Goal: Transaction & Acquisition: Subscribe to service/newsletter

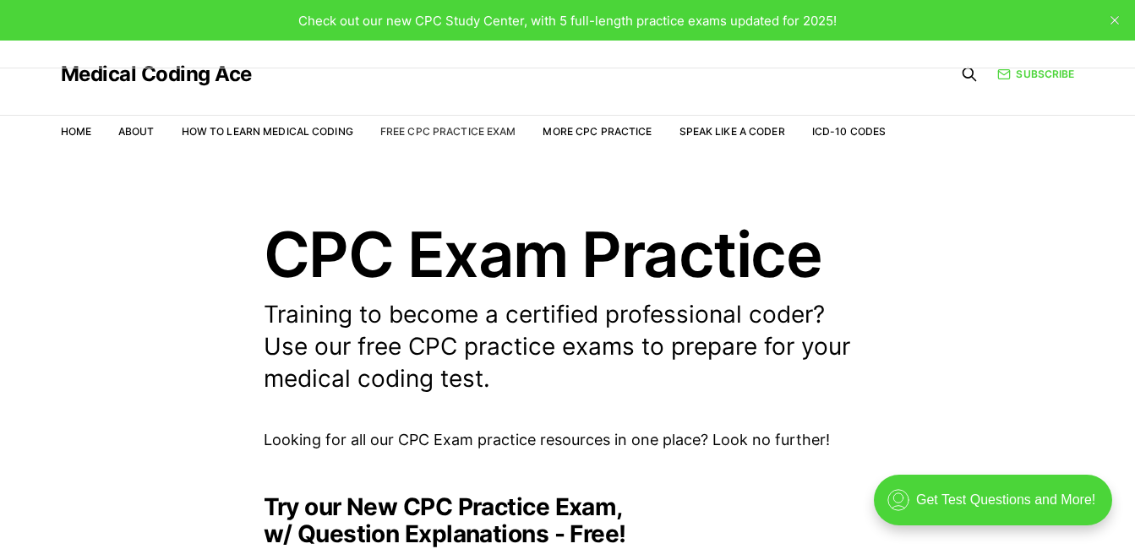
click at [455, 134] on link "Free CPC Practice Exam" at bounding box center [448, 131] width 136 height 13
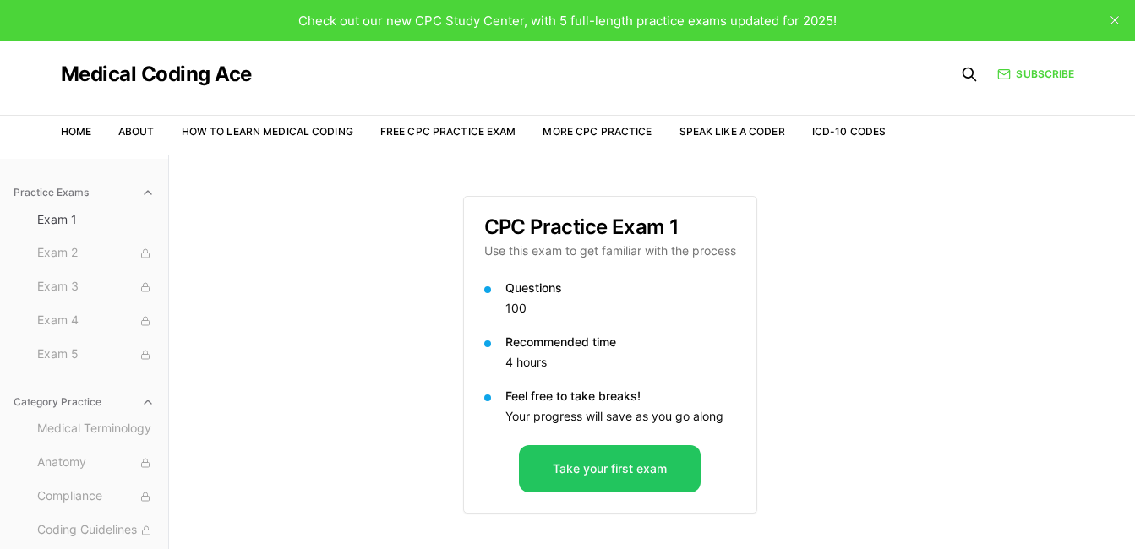
click at [600, 23] on span "Check out our new CPC Study Center, with 5 full-length practice exams updated f…" at bounding box center [567, 21] width 538 height 16
click at [571, 21] on span "Check out our new CPC Study Center, with 5 full-length practice exams updated f…" at bounding box center [567, 21] width 538 height 16
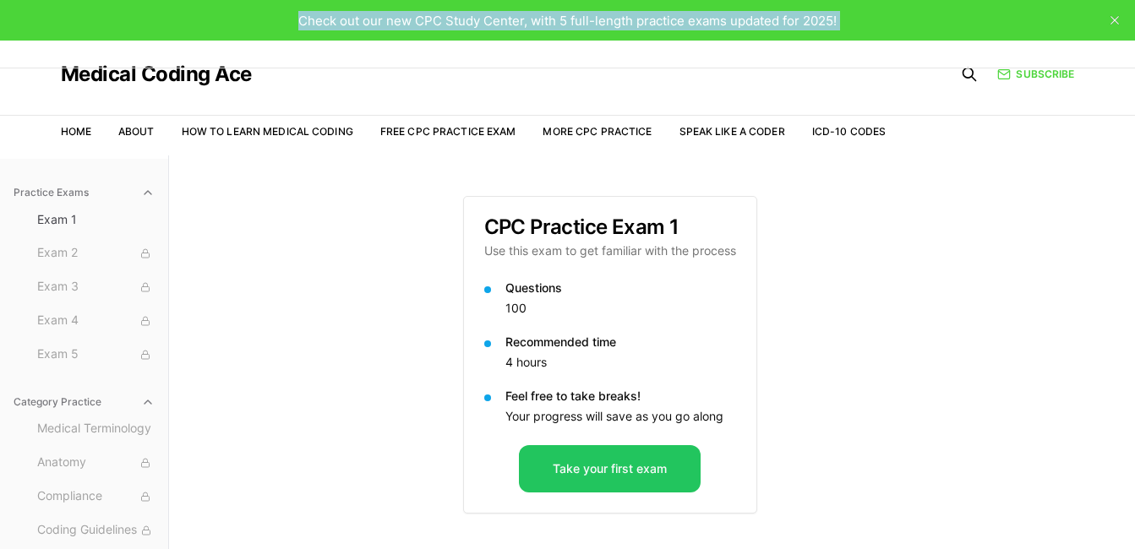
click at [571, 21] on span "Check out our new CPC Study Center, with 5 full-length practice exams updated f…" at bounding box center [567, 21] width 538 height 16
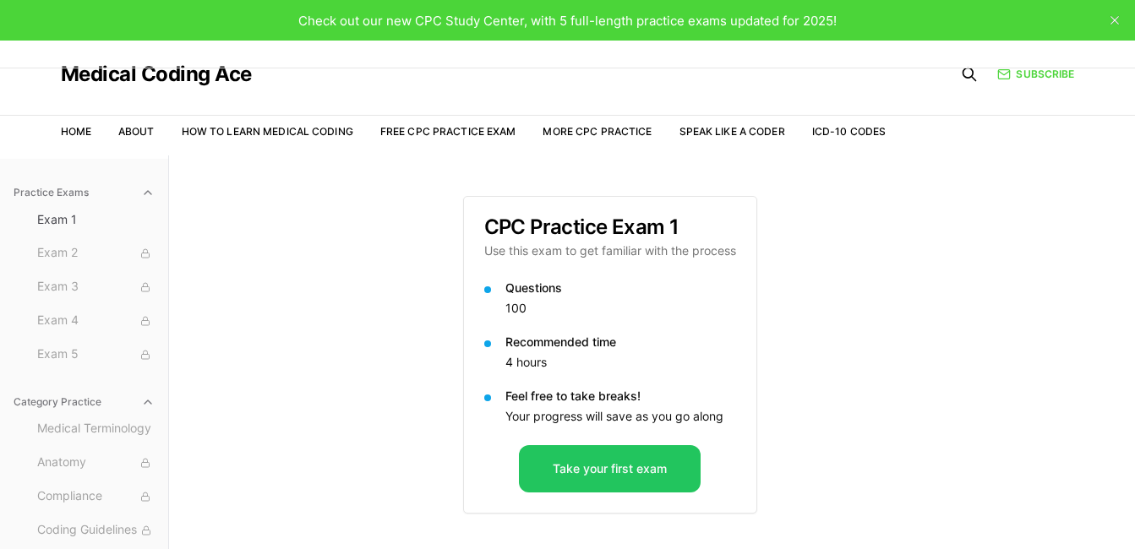
drag, startPoint x: 571, startPoint y: 21, endPoint x: 528, endPoint y: 83, distance: 75.3
click at [528, 83] on div "Medical Coding Ace" at bounding box center [474, 75] width 826 height 68
click at [735, 137] on link "Speak Like a Coder" at bounding box center [733, 131] width 106 height 13
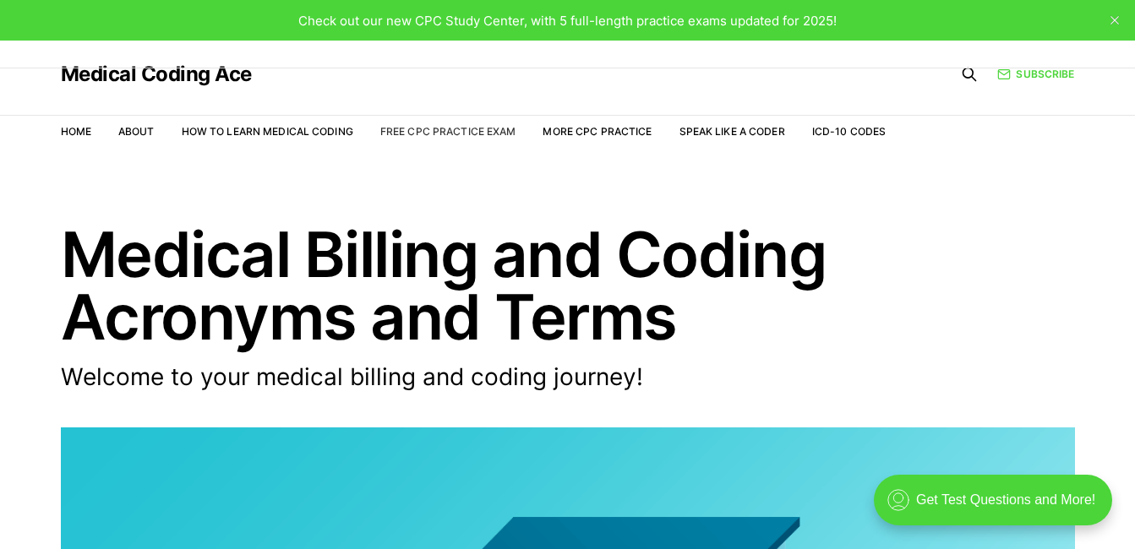
click at [491, 129] on link "Free CPC Practice Exam" at bounding box center [448, 131] width 136 height 13
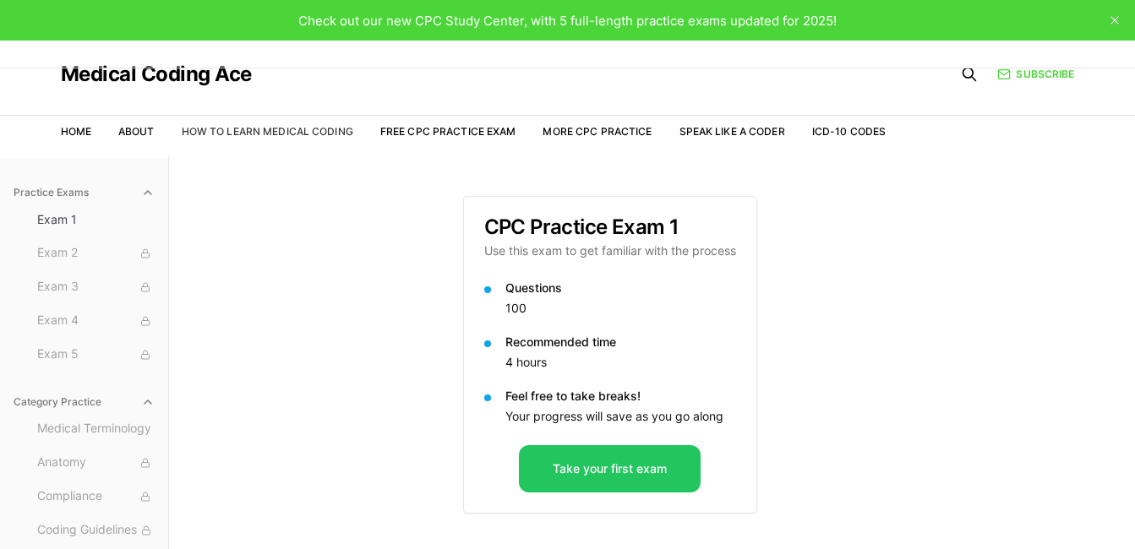
click at [236, 134] on link "How to Learn Medical Coding" at bounding box center [268, 131] width 172 height 13
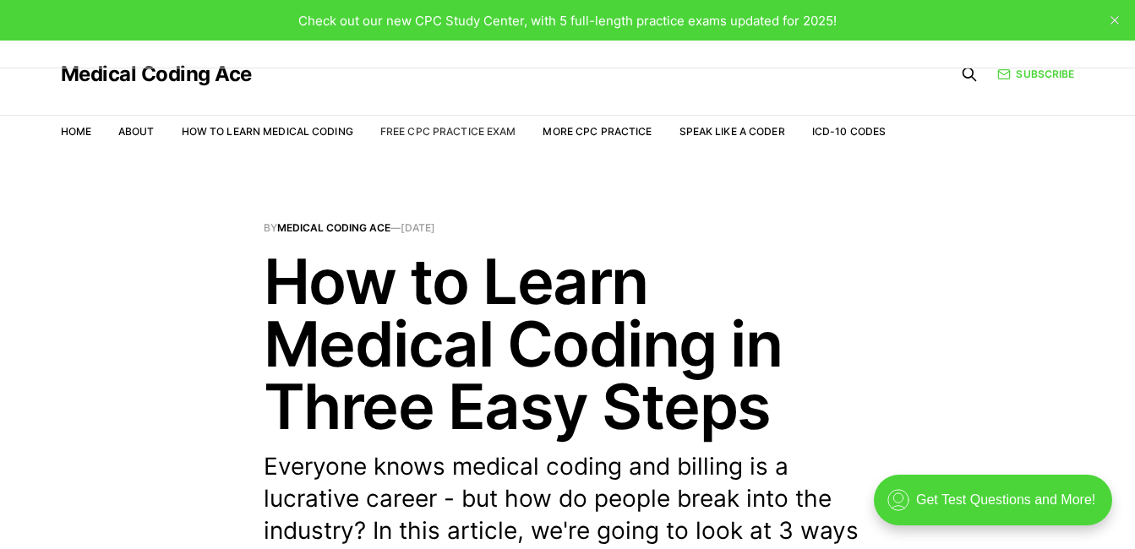
click at [479, 129] on link "Free CPC Practice Exam" at bounding box center [448, 131] width 136 height 13
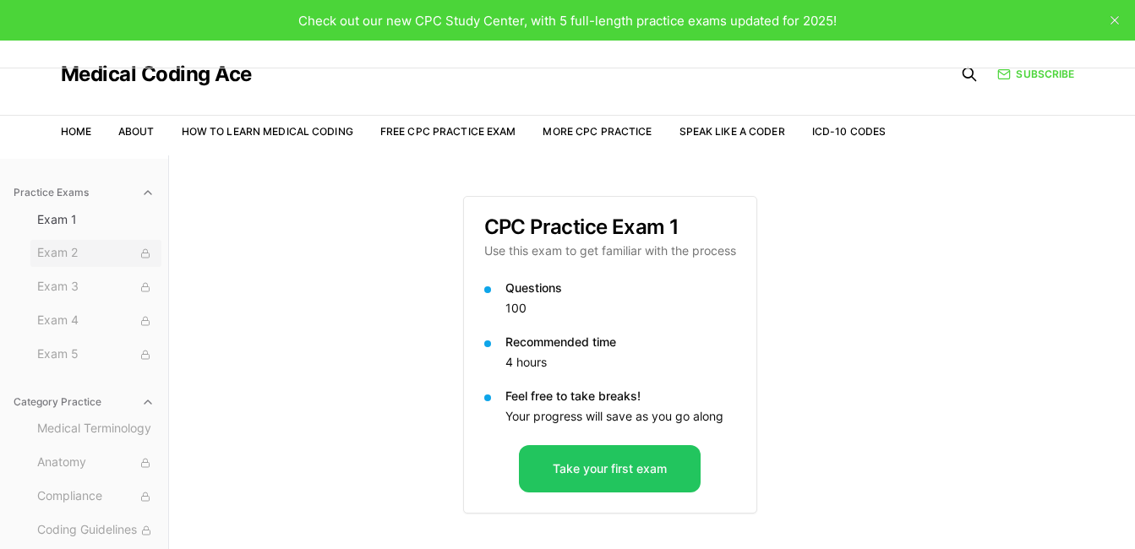
click at [52, 249] on span "Exam 2" at bounding box center [96, 253] width 118 height 19
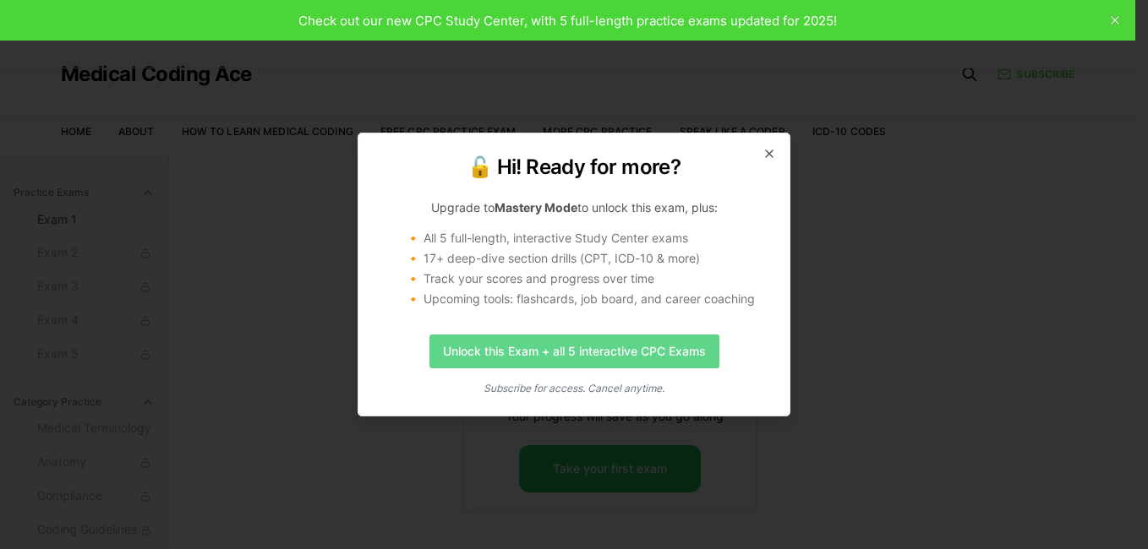
click at [623, 357] on link "Unlock this Exam + all 5 interactive CPC Exams" at bounding box center [574, 352] width 290 height 34
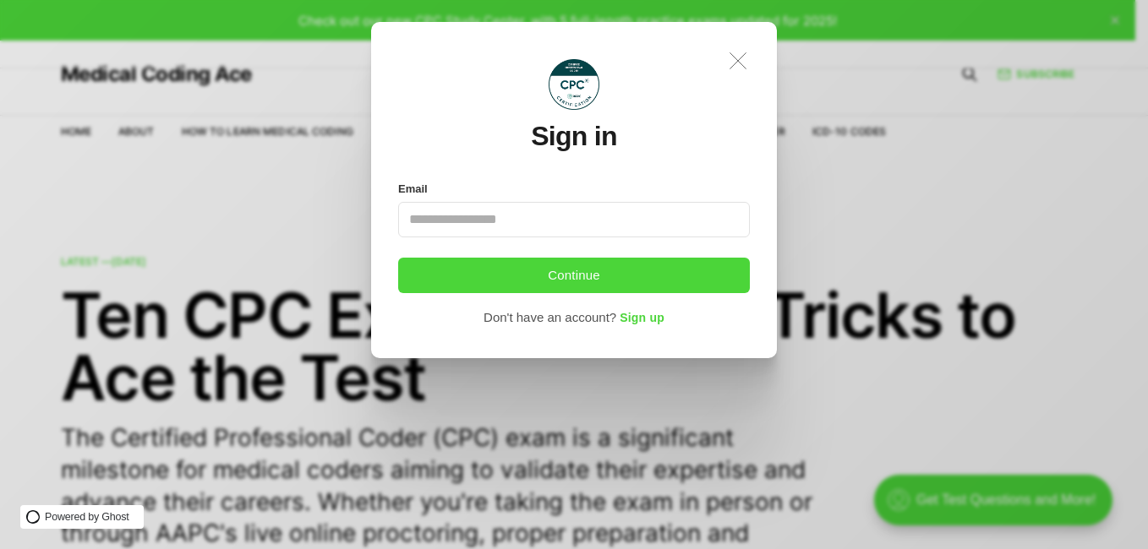
click at [744, 56] on icon ".a{fill:none;stroke:currentColor;stroke-linecap:round;stroke-linejoin:round;str…" at bounding box center [737, 60] width 37 height 37
